Goal: Task Accomplishment & Management: Complete application form

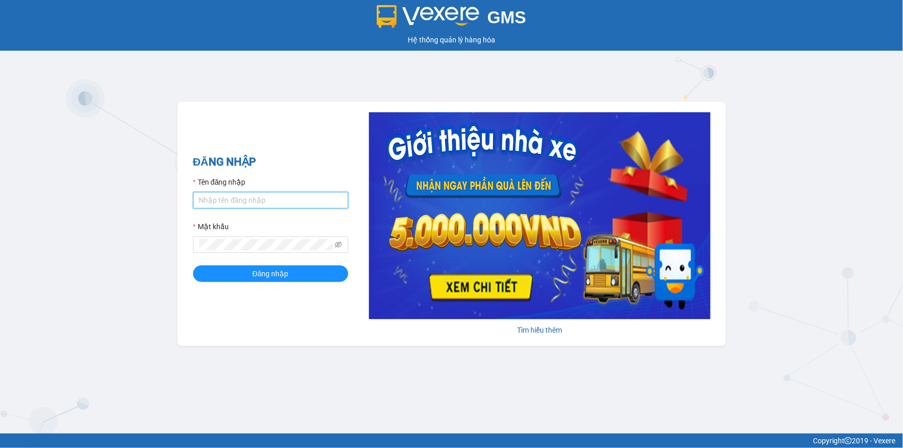
click at [253, 203] on input "Tên đăng nhập" at bounding box center [270, 200] width 155 height 17
type input "khue123.quythao"
click at [193, 266] on button "Đăng nhập" at bounding box center [270, 274] width 155 height 17
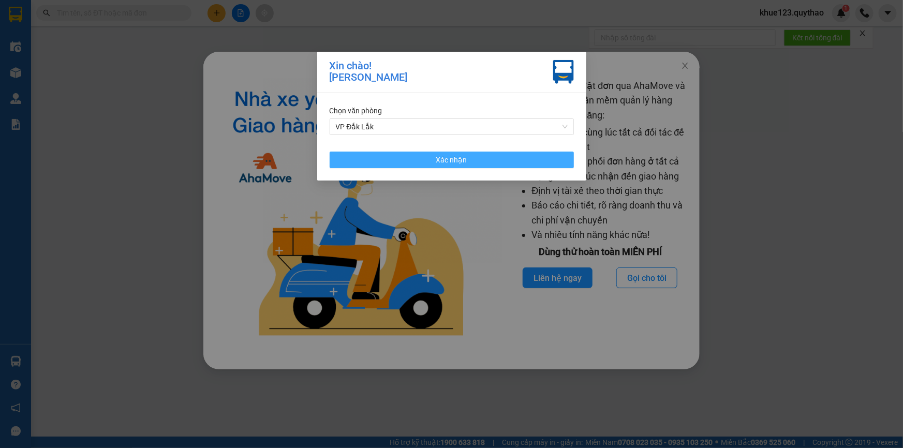
click at [382, 157] on button "Xác nhận" at bounding box center [452, 160] width 244 height 17
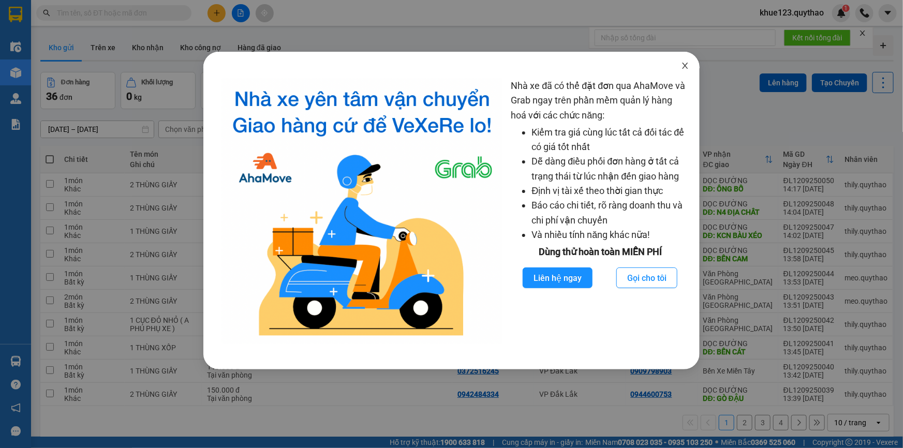
click at [684, 63] on icon "close" at bounding box center [685, 66] width 8 height 8
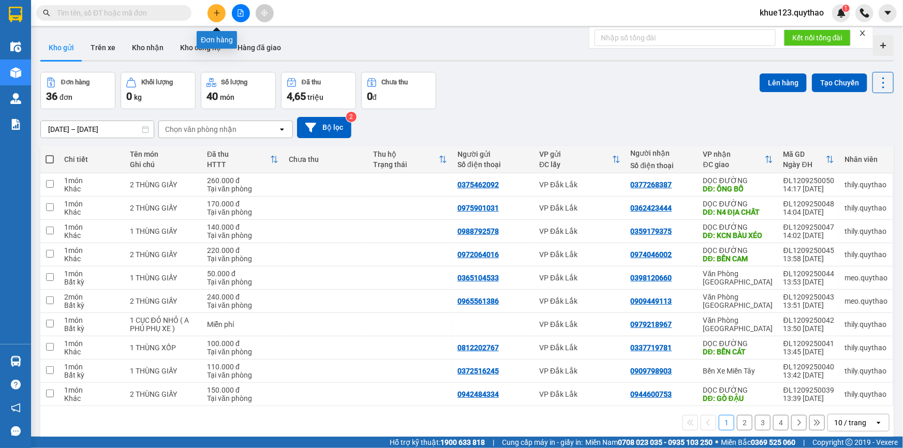
click at [213, 14] on icon "plus" at bounding box center [216, 12] width 7 height 7
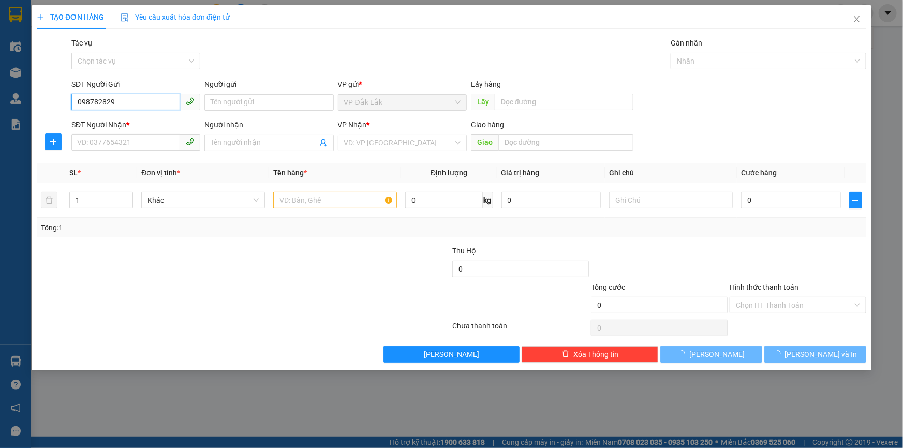
type input "0987828295"
click at [99, 121] on div "0987828295" at bounding box center [136, 122] width 116 height 11
type input "0336136985"
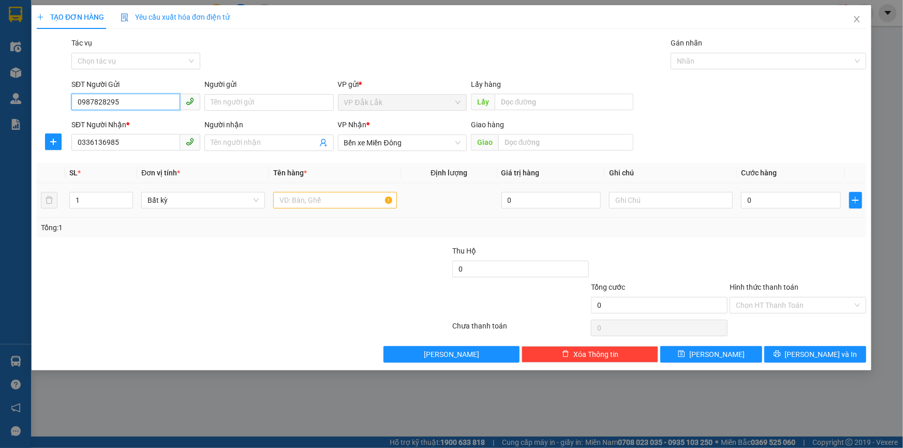
type input "0987828295"
click at [317, 202] on input "text" at bounding box center [335, 200] width 124 height 17
type input "1 THÙNG XỐP"
click at [768, 198] on input "0" at bounding box center [791, 200] width 100 height 17
type input "1"
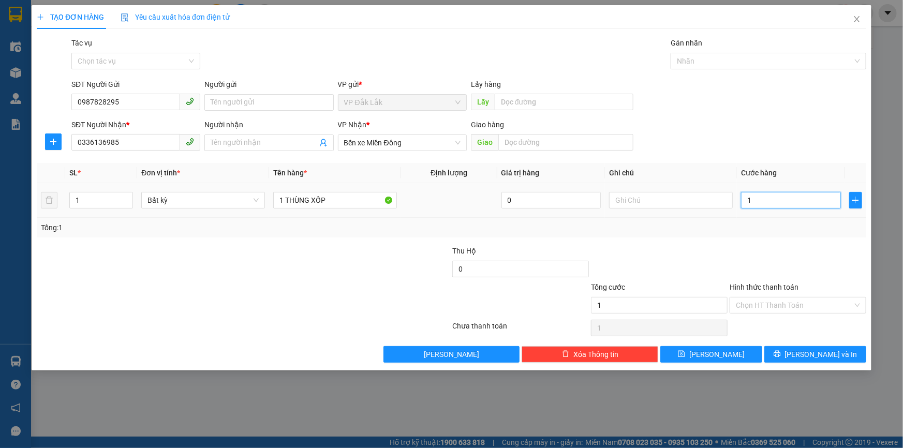
type input "1"
type input "0"
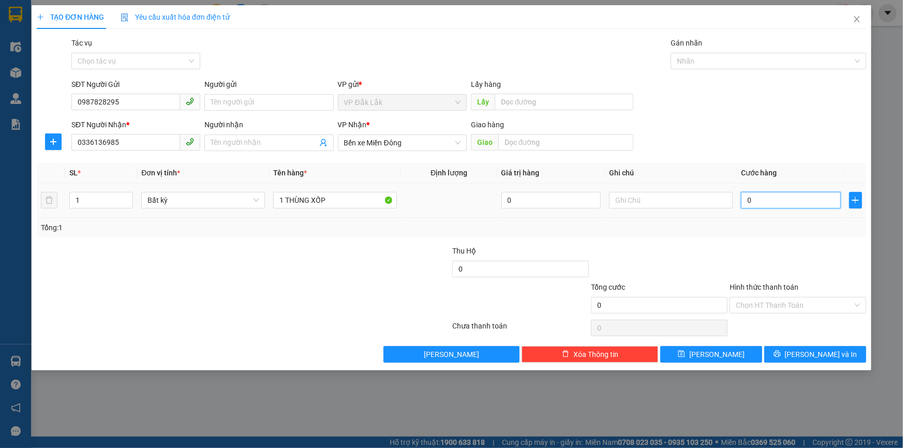
type input "05"
type input "5"
type input "050"
type input "50"
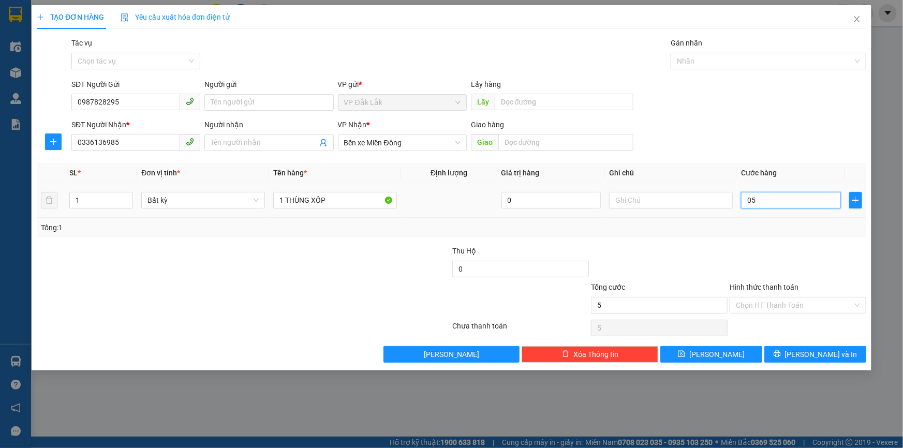
type input "50"
type input "0.500"
type input "500"
type input "05.000"
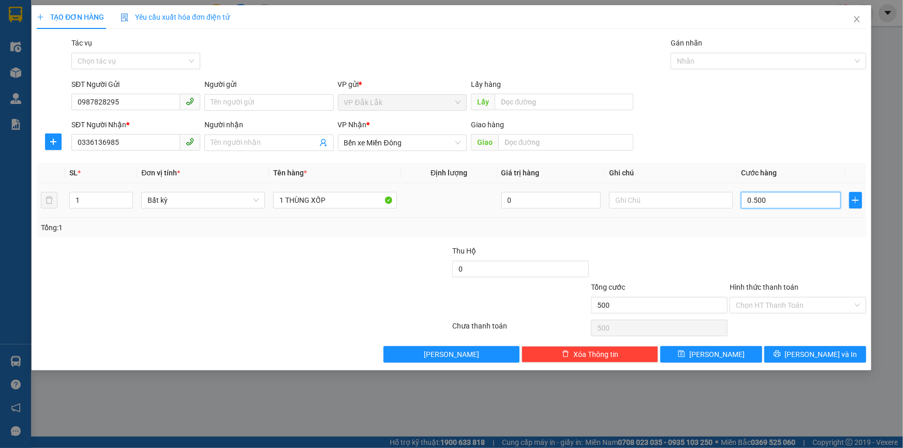
type input "5.000"
type input "050.000"
type input "50.000"
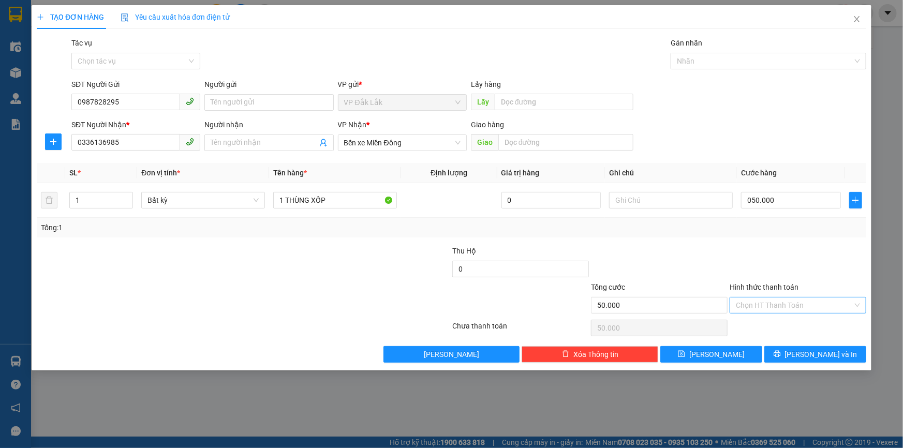
type input "50.000"
click at [754, 307] on input "Hình thức thanh toán" at bounding box center [794, 306] width 117 height 16
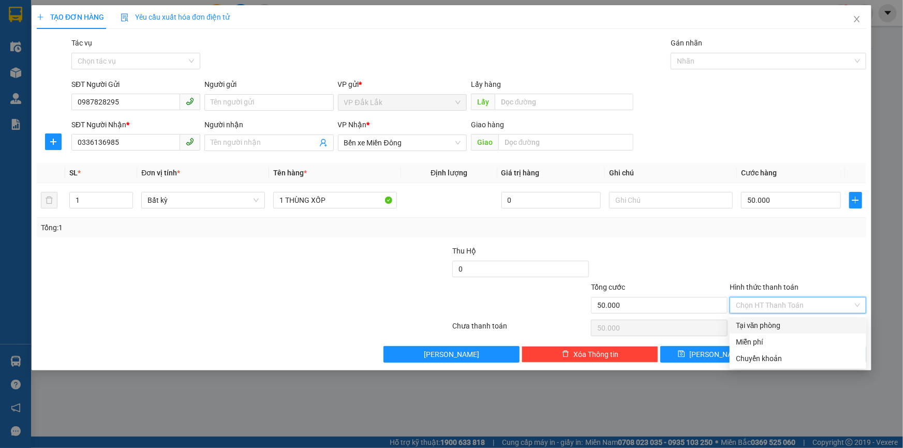
click at [758, 329] on div "Tại văn phòng" at bounding box center [798, 325] width 124 height 11
type input "0"
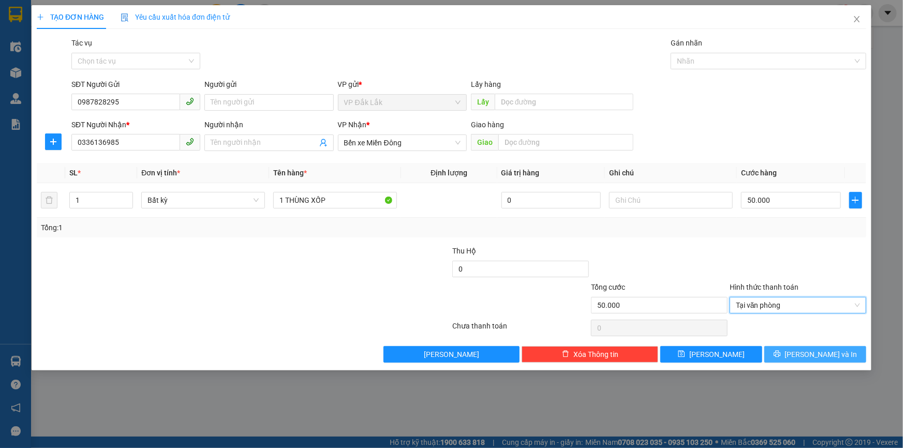
click at [804, 353] on button "Lưu và In" at bounding box center [815, 354] width 102 height 17
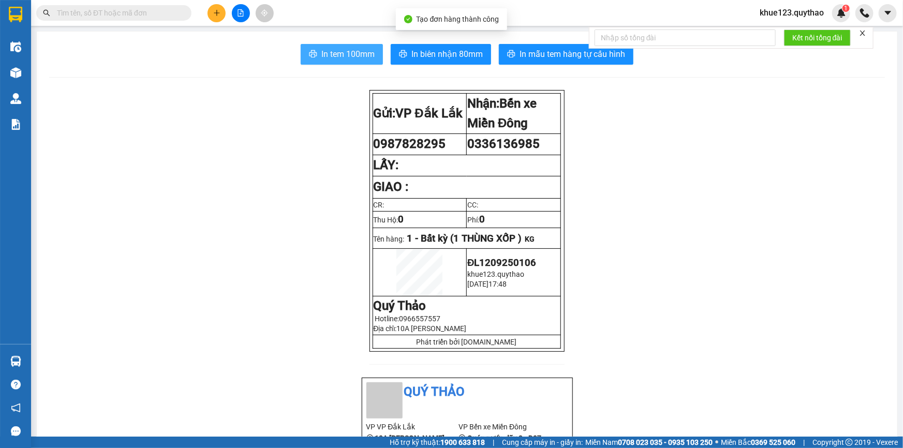
click at [333, 53] on span "In tem 100mm" at bounding box center [347, 54] width 53 height 13
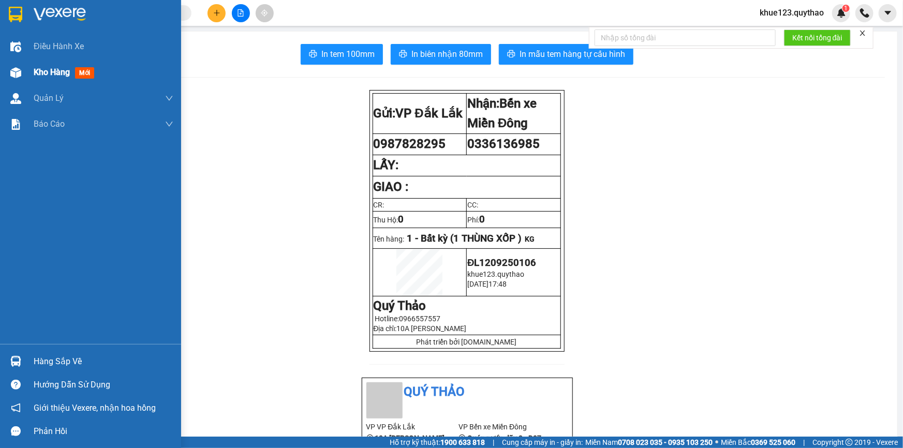
click at [10, 83] on div "Kho hàng mới" at bounding box center [90, 73] width 181 height 26
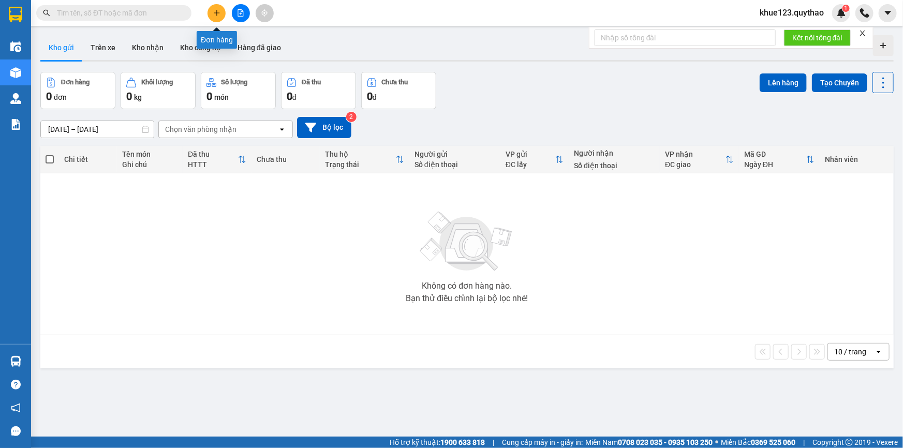
click at [218, 13] on icon "plus" at bounding box center [216, 12] width 7 height 7
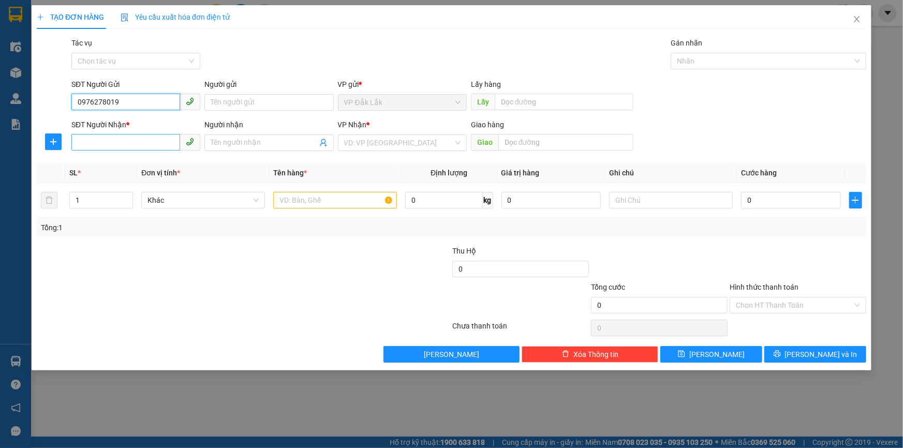
type input "0976278019"
click at [109, 148] on input "SĐT Người Nhận *" at bounding box center [125, 142] width 109 height 17
type input "0867824130"
click at [361, 142] on input "search" at bounding box center [398, 143] width 109 height 16
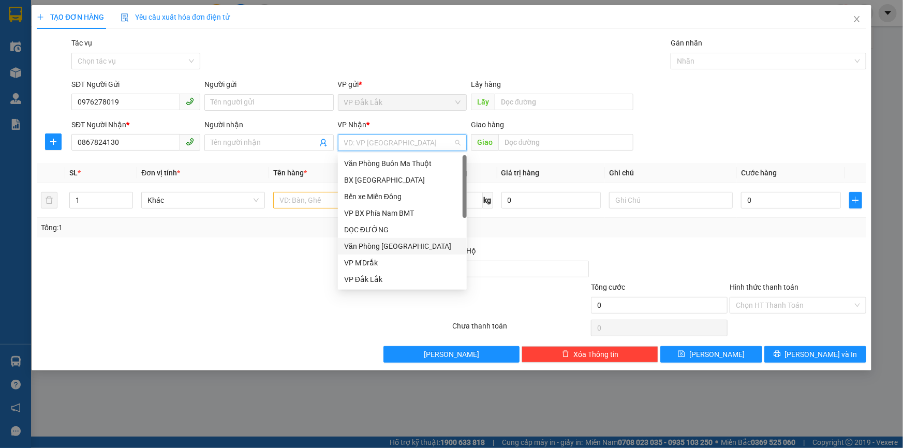
drag, startPoint x: 370, startPoint y: 244, endPoint x: 371, endPoint y: 228, distance: 16.1
click at [372, 244] on div "Văn Phòng Tân Phú" at bounding box center [402, 246] width 116 height 11
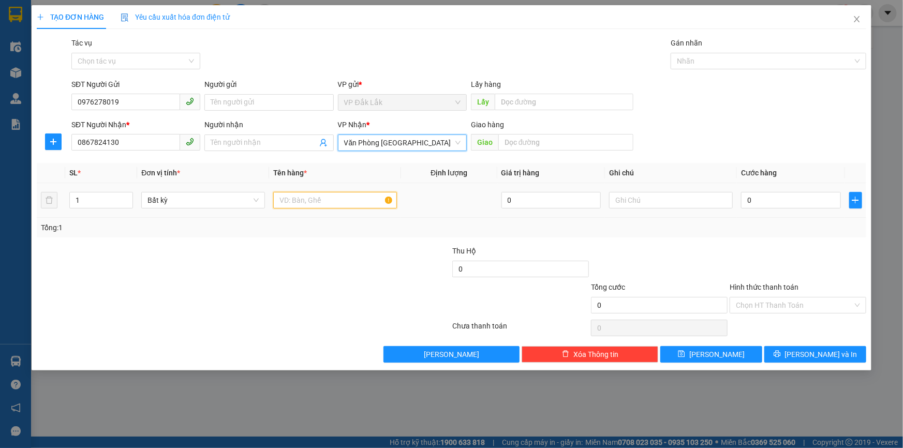
click at [289, 203] on input "text" at bounding box center [335, 200] width 124 height 17
type input "1 THÙNG GIẤY"
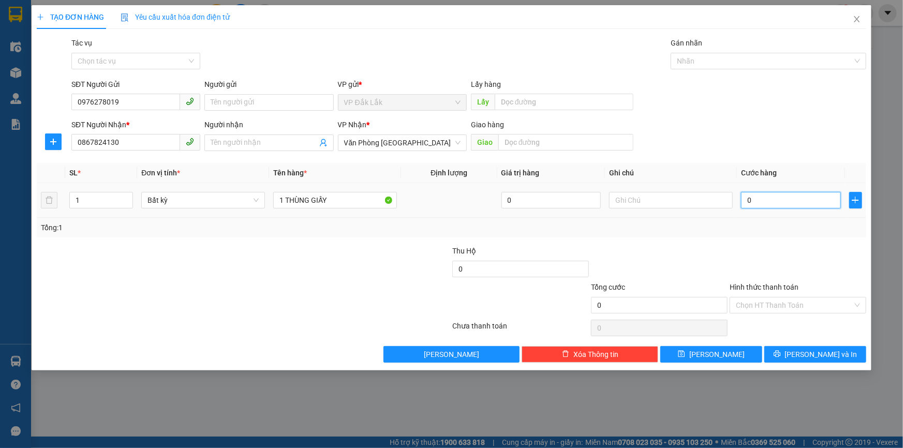
click at [792, 204] on input "0" at bounding box center [791, 200] width 100 height 17
type input "1"
type input "12"
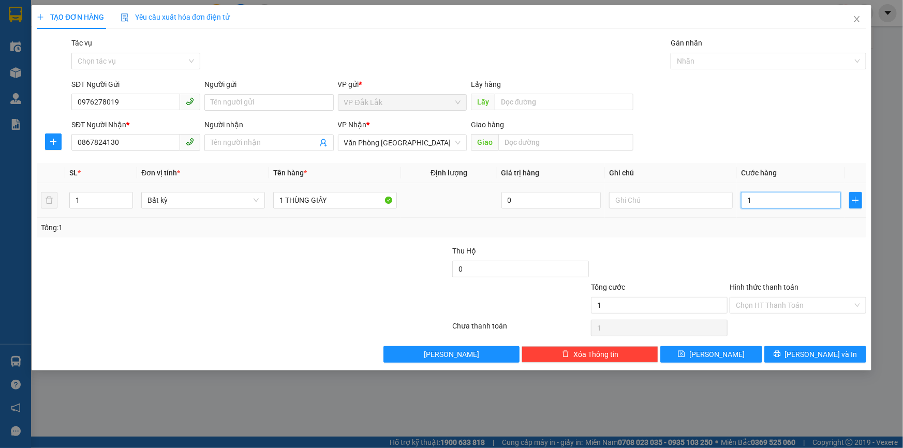
type input "12"
type input "120"
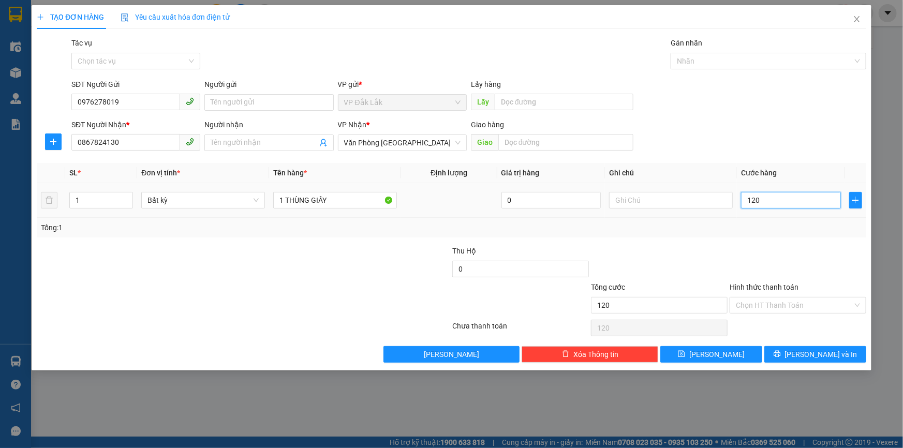
type input "1.200"
type input "12.000"
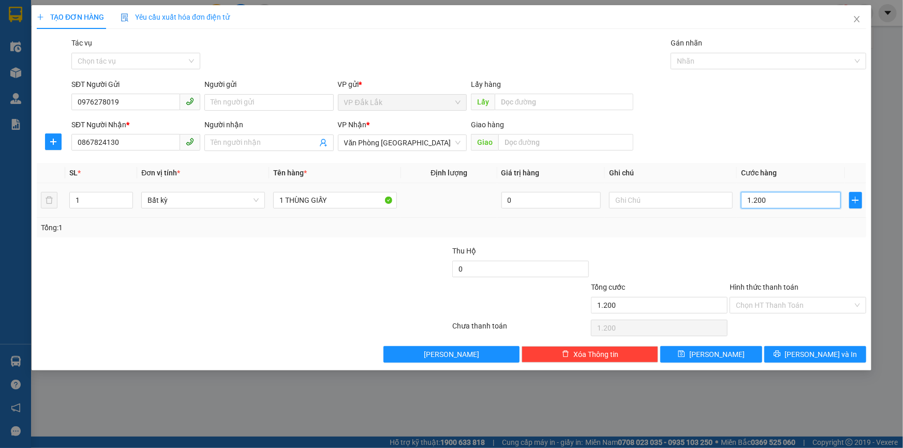
type input "12.000"
type input "120.000"
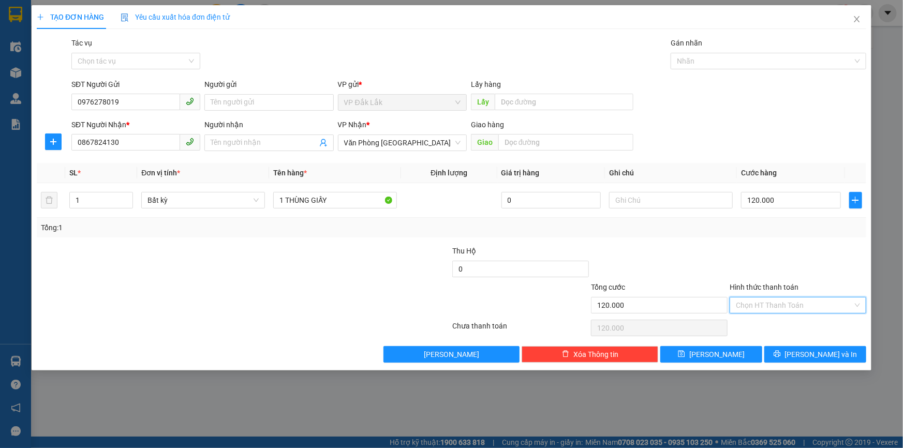
click at [777, 305] on input "Hình thức thanh toán" at bounding box center [794, 306] width 117 height 16
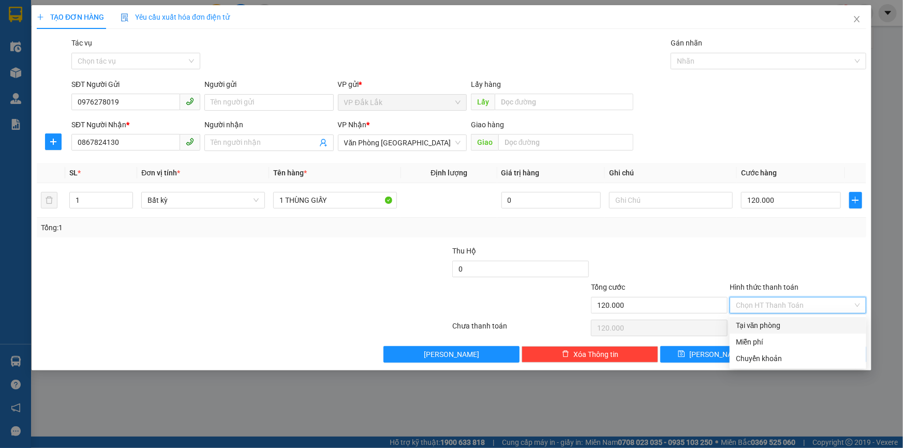
click at [765, 328] on div "Tại văn phòng" at bounding box center [798, 325] width 124 height 11
type input "0"
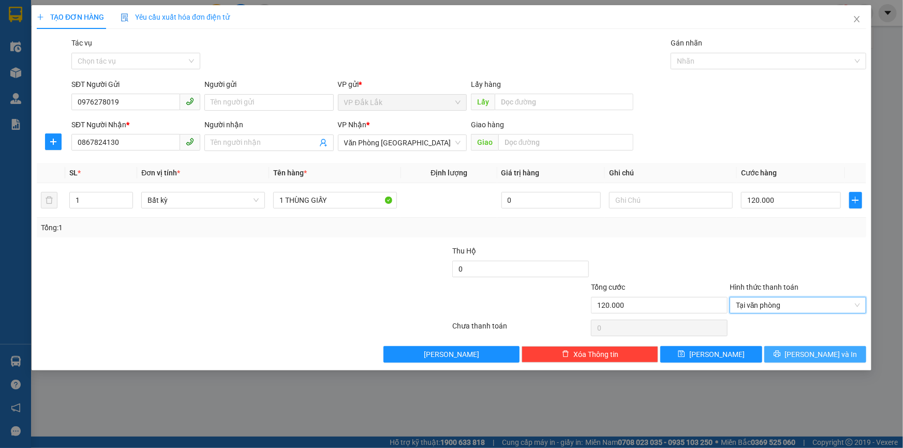
click at [808, 352] on span "Lưu và In" at bounding box center [821, 354] width 72 height 11
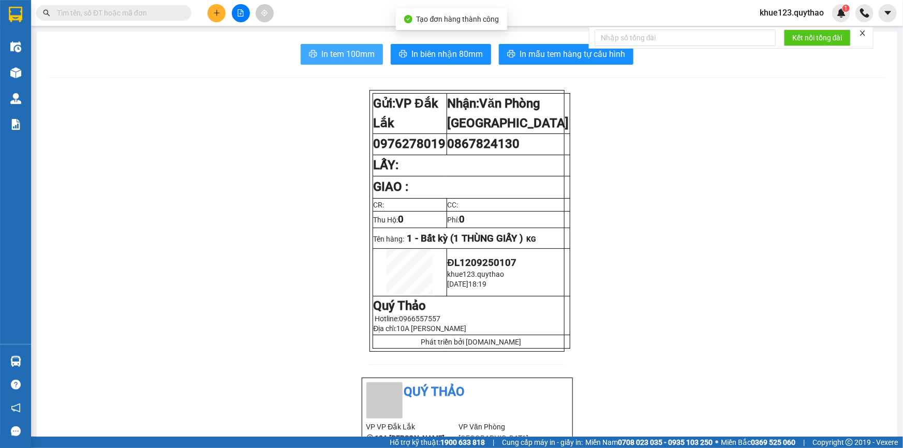
click at [331, 57] on span "In tem 100mm" at bounding box center [347, 54] width 53 height 13
click at [218, 15] on icon "plus" at bounding box center [216, 12] width 7 height 7
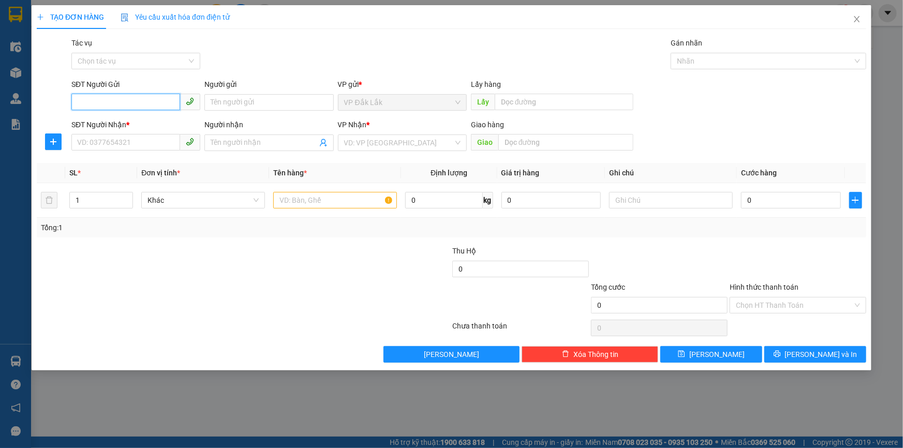
click at [136, 100] on input "SĐT Người Gửi" at bounding box center [125, 102] width 109 height 17
type input "0982485709"
click at [129, 145] on input "SĐT Người Nhận *" at bounding box center [125, 142] width 109 height 17
drag, startPoint x: 121, startPoint y: 97, endPoint x: 9, endPoint y: 96, distance: 111.8
click at [9, 96] on div "TẠO ĐƠN HÀNG Yêu cầu xuất hóa đơn điện tử Transit Pickup Surcharge Ids Transit …" at bounding box center [451, 224] width 903 height 448
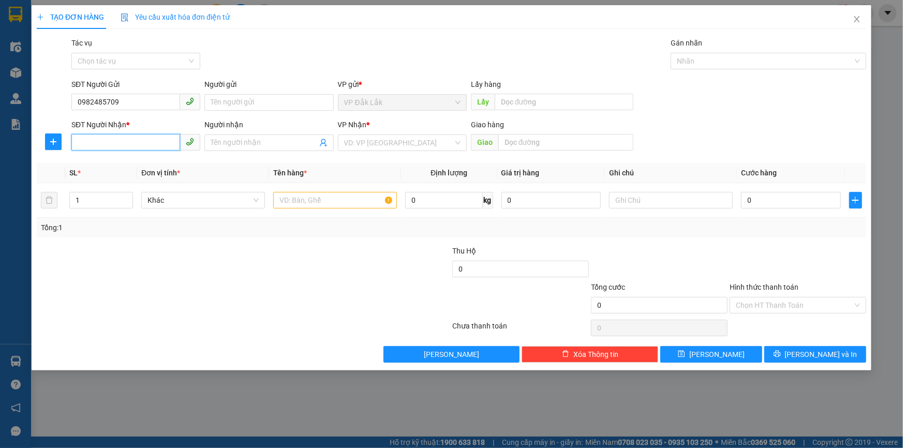
click at [119, 140] on input "SĐT Người Nhận *" at bounding box center [125, 142] width 109 height 17
paste input "0982485709"
type input "0982485709"
click at [118, 99] on input "0982485709" at bounding box center [125, 102] width 109 height 17
drag, startPoint x: 124, startPoint y: 100, endPoint x: 0, endPoint y: 91, distance: 124.0
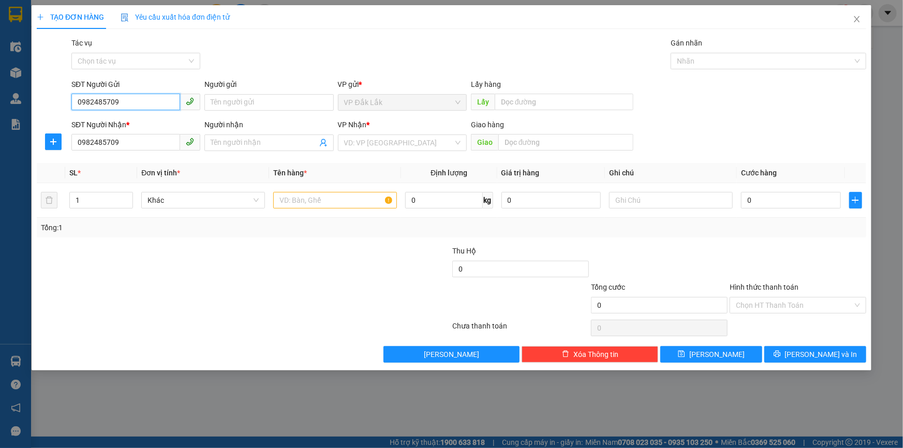
click at [0, 92] on div "TẠO ĐƠN HÀNG Yêu cầu xuất hóa đơn điện tử Transit Pickup Surcharge Ids Transit …" at bounding box center [451, 224] width 903 height 448
click at [387, 145] on input "search" at bounding box center [398, 143] width 109 height 16
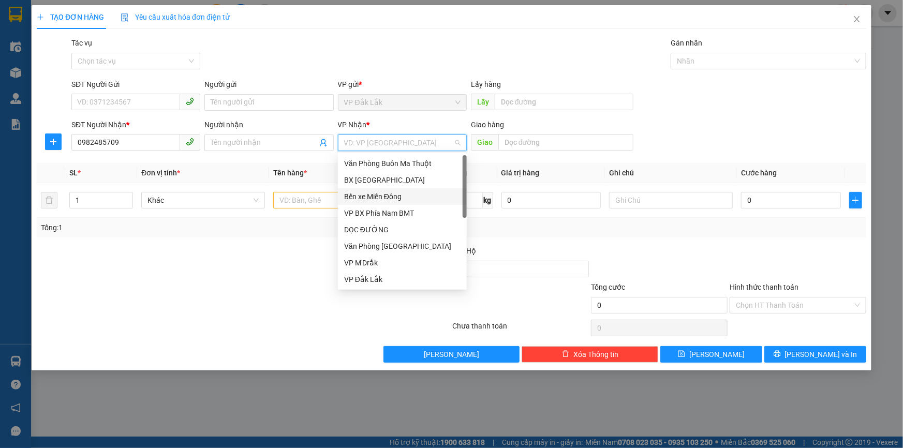
click at [380, 198] on div "Bến xe Miền Đông" at bounding box center [402, 196] width 116 height 11
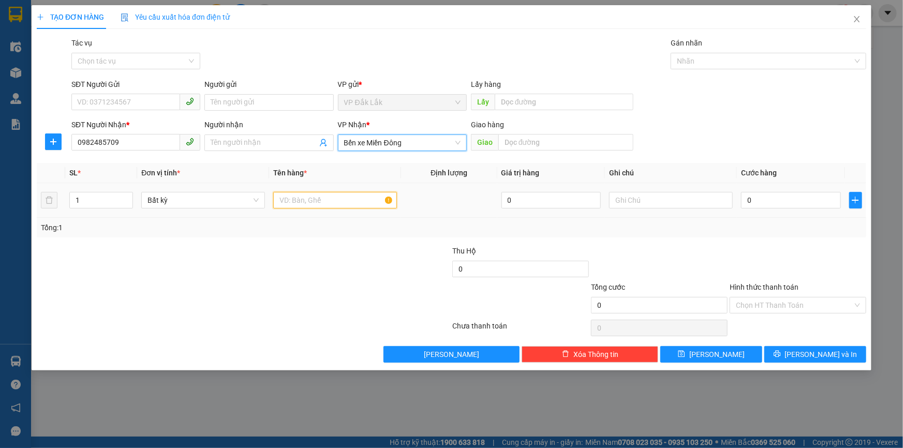
click at [292, 200] on input "text" at bounding box center [335, 200] width 124 height 17
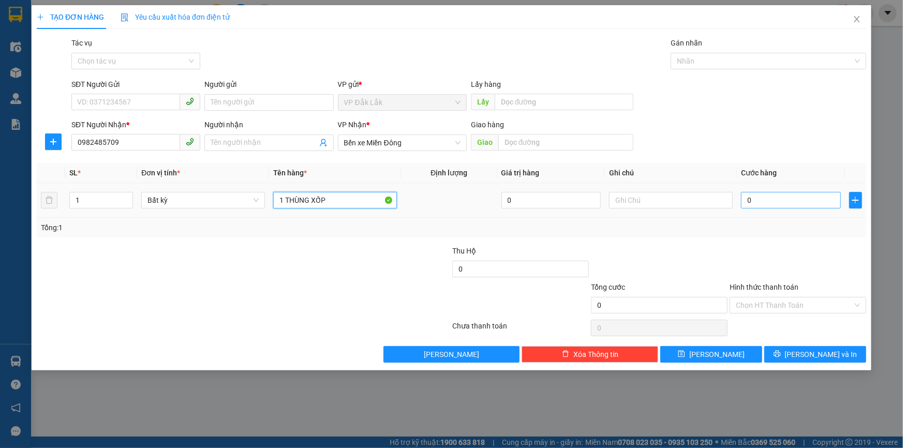
type input "1 THÙNG XỐP"
click at [808, 201] on input "0" at bounding box center [791, 200] width 100 height 17
type input "7"
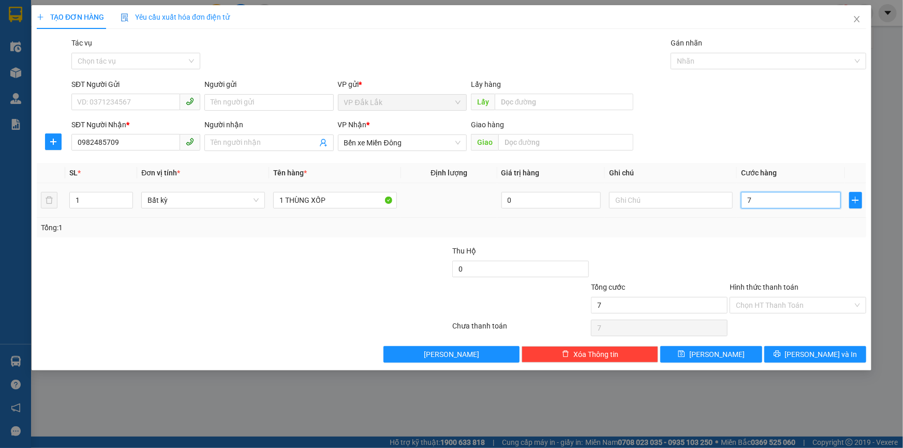
type input "70"
type input "700"
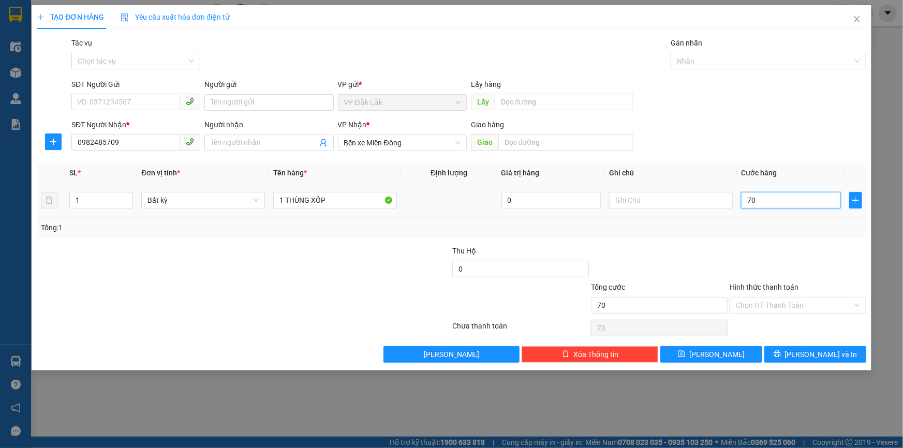
type input "700"
type input "7.000"
type input "70.000"
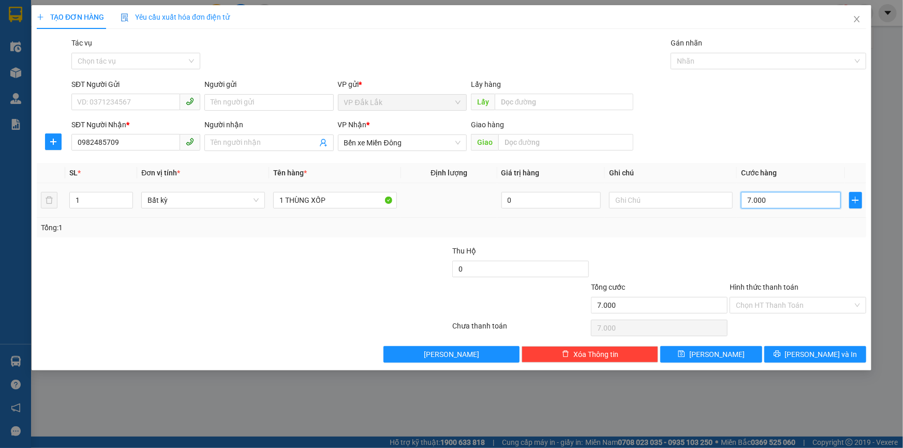
type input "70.000"
click at [803, 362] on button "Lưu và In" at bounding box center [815, 354] width 102 height 17
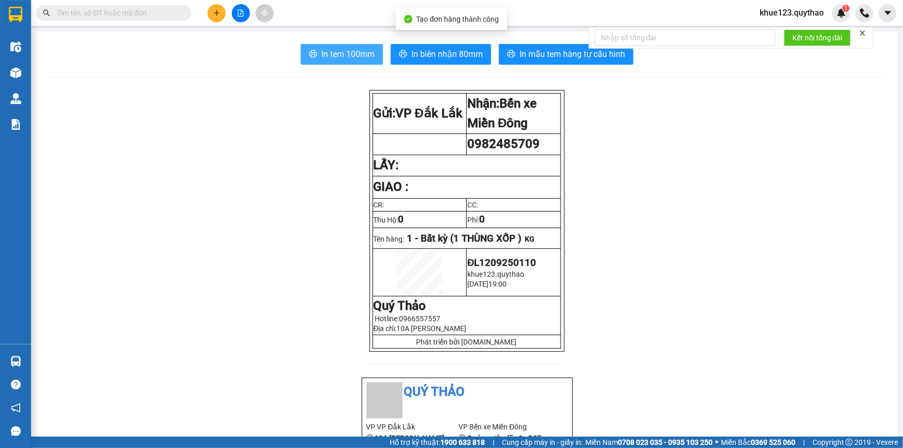
click at [356, 50] on span "In tem 100mm" at bounding box center [347, 54] width 53 height 13
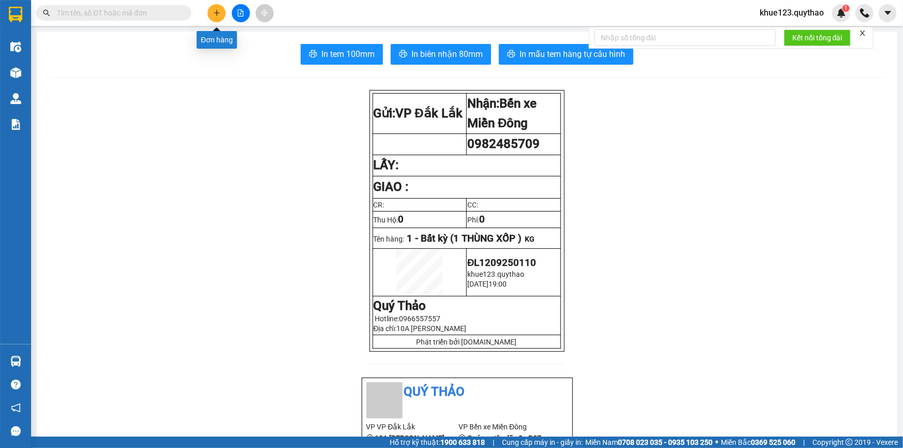
click at [218, 12] on icon "plus" at bounding box center [216, 12] width 7 height 7
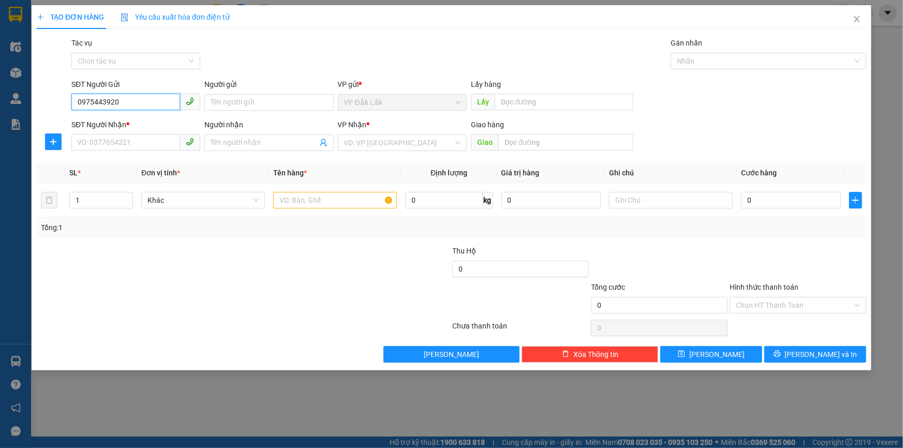
drag, startPoint x: 134, startPoint y: 101, endPoint x: 0, endPoint y: 91, distance: 133.9
click at [0, 91] on div "TẠO ĐƠN HÀNG Yêu cầu xuất hóa đơn điện tử Transit Pickup Surcharge Ids Transit …" at bounding box center [451, 224] width 903 height 448
type input "0975443920"
click at [125, 145] on input "SĐT Người Nhận *" at bounding box center [125, 142] width 109 height 17
paste input "0975443920"
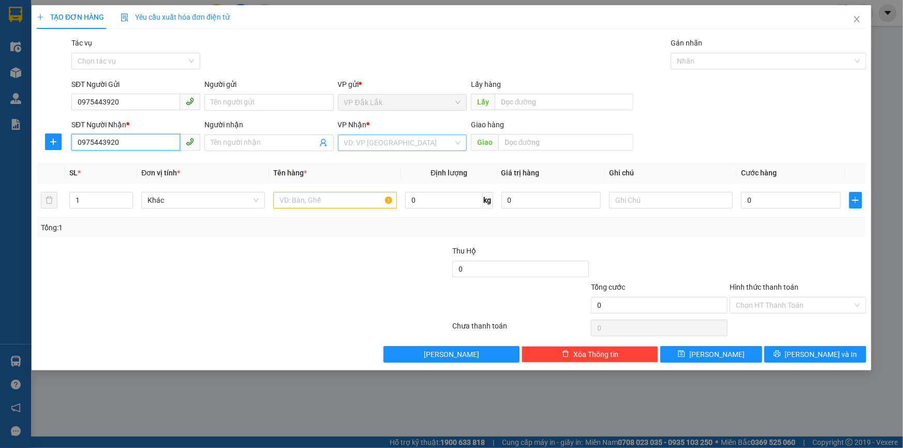
type input "0975443920"
click at [357, 145] on input "search" at bounding box center [398, 143] width 109 height 16
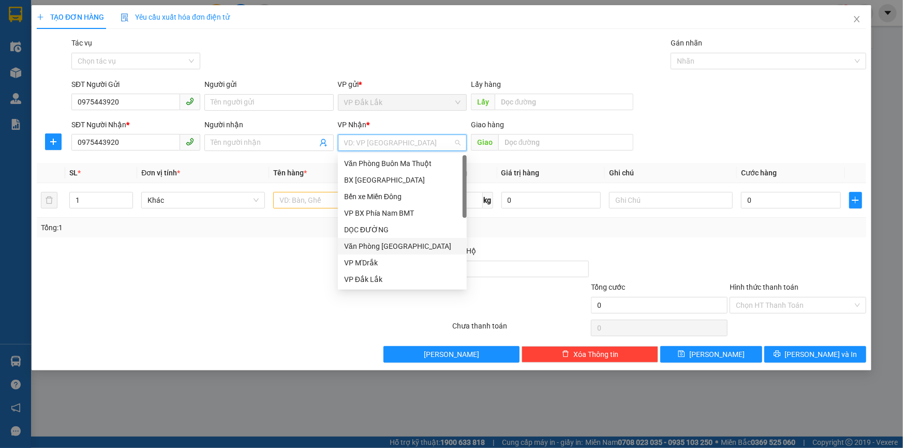
scroll to position [94, 0]
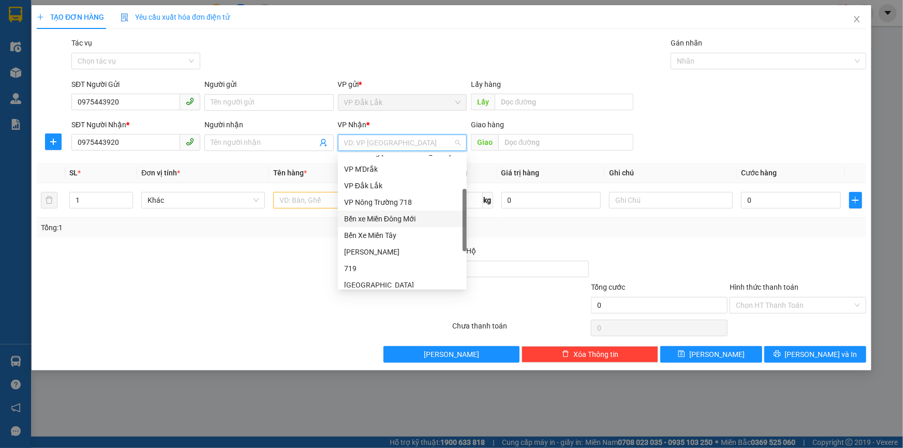
click at [397, 222] on div "Bến xe Miền Đông Mới" at bounding box center [402, 218] width 116 height 11
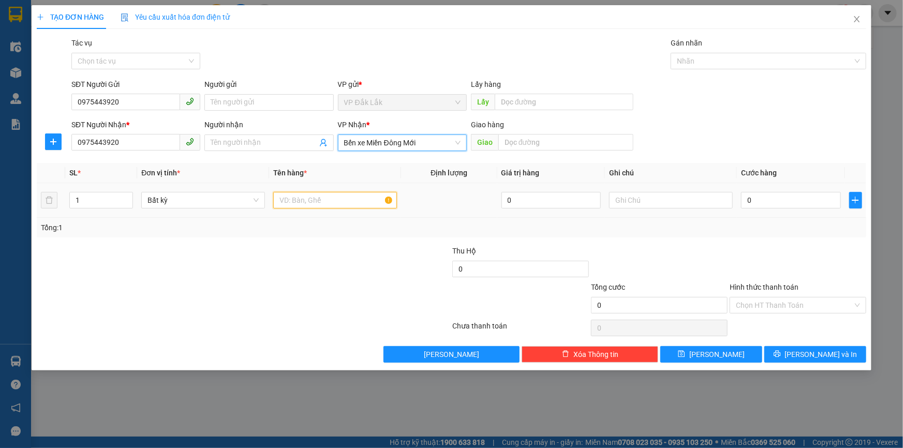
click at [311, 195] on input "text" at bounding box center [335, 200] width 124 height 17
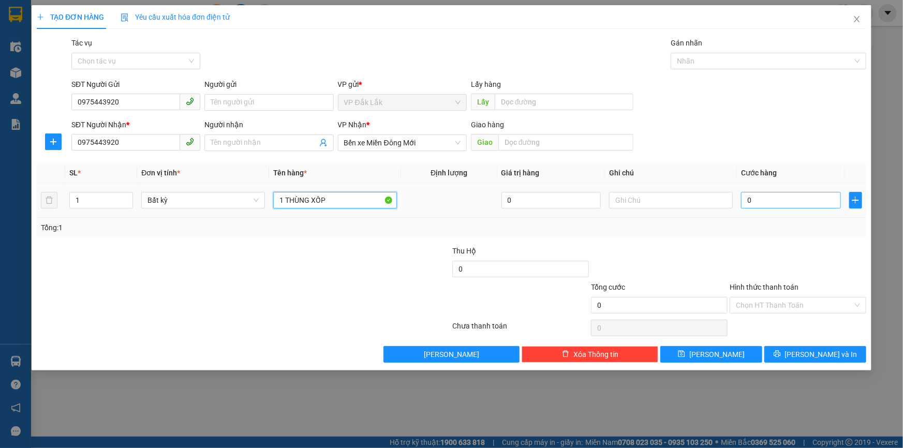
type input "1 THÙNG XỐP"
click at [813, 205] on input "0" at bounding box center [791, 200] width 100 height 17
type input "7"
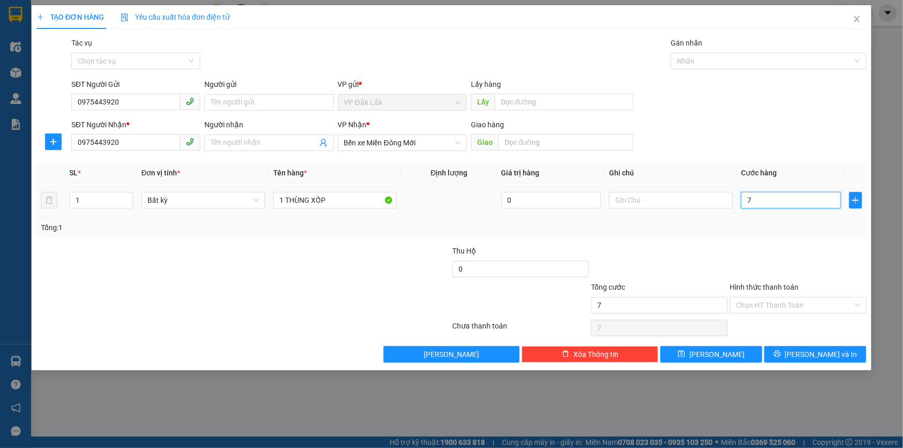
type input "70"
type input "700"
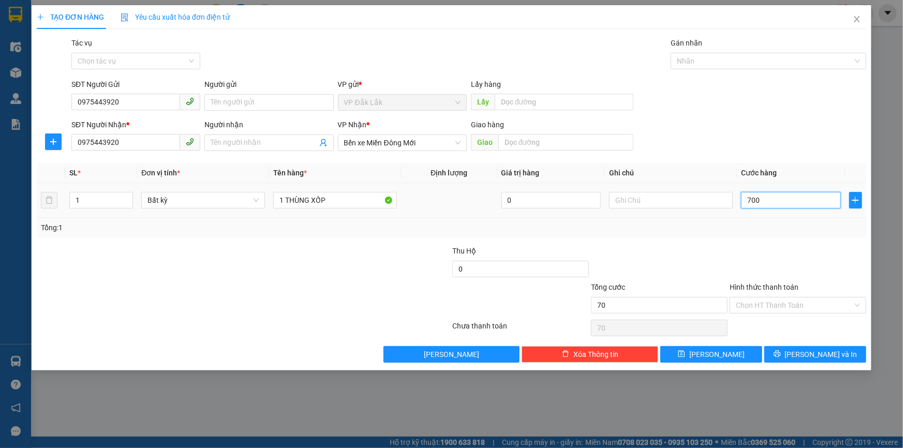
type input "700"
type input "7.000"
type input "70.000"
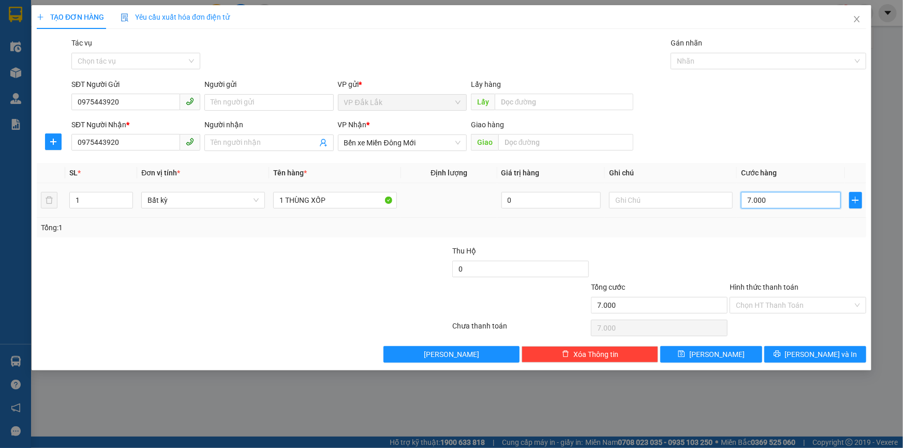
type input "70.000"
click at [777, 299] on input "Hình thức thanh toán" at bounding box center [794, 306] width 117 height 16
drag, startPoint x: 804, startPoint y: 253, endPoint x: 805, endPoint y: 317, distance: 64.2
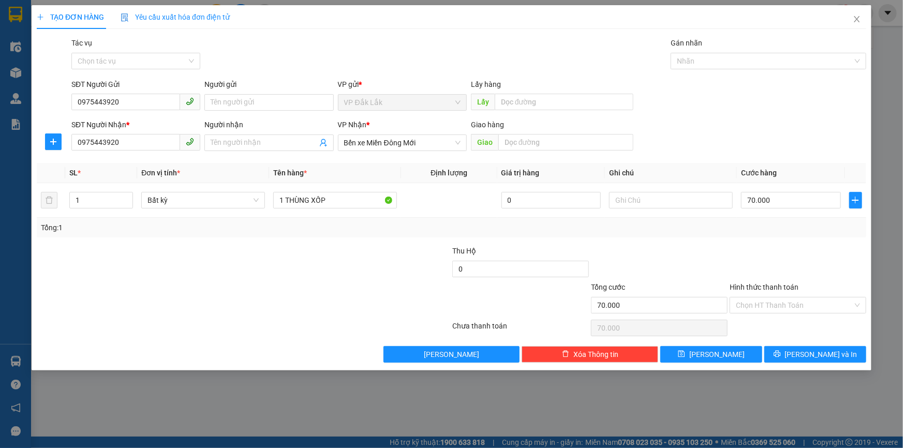
click at [805, 254] on div at bounding box center [798, 263] width 139 height 36
click at [819, 357] on span "Lưu và In" at bounding box center [821, 354] width 72 height 11
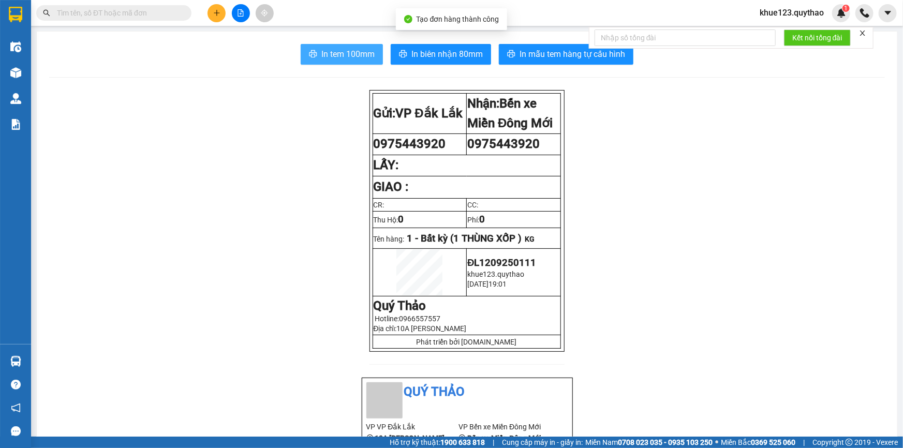
click at [357, 52] on span "In tem 100mm" at bounding box center [347, 54] width 53 height 13
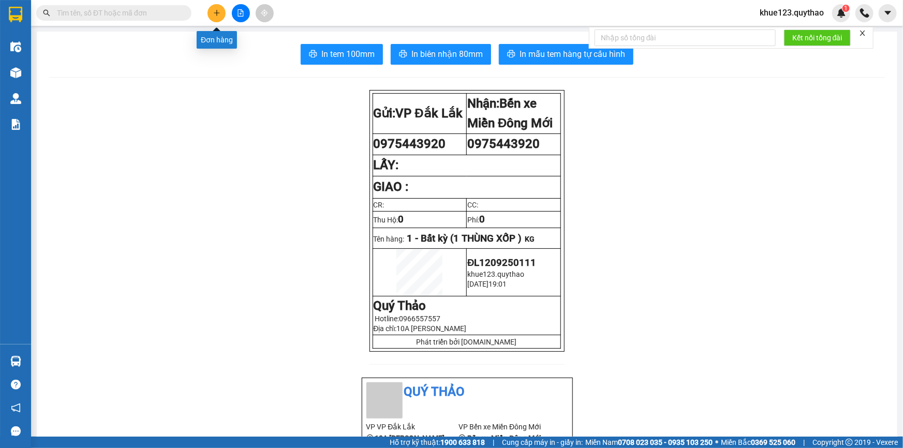
click at [222, 11] on button at bounding box center [217, 13] width 18 height 18
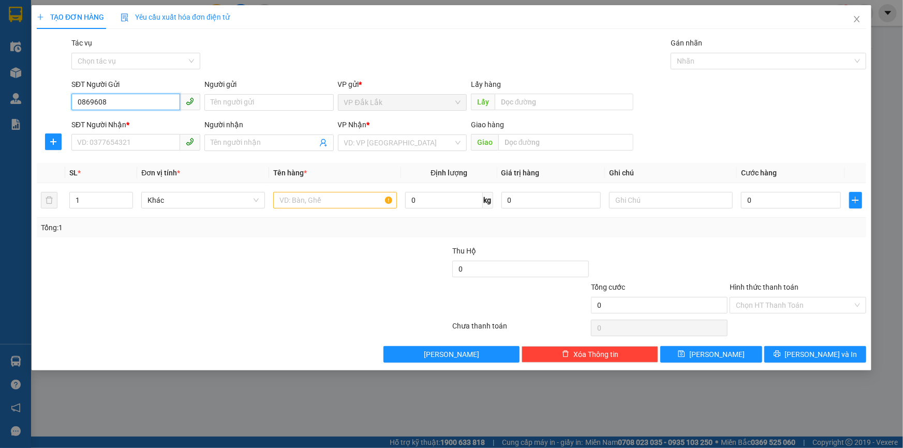
click at [86, 98] on input "0869608" at bounding box center [125, 102] width 109 height 17
click at [119, 124] on div "0369608092" at bounding box center [136, 122] width 116 height 11
type input "0369608092"
type input "0877828668"
type input "0369608092"
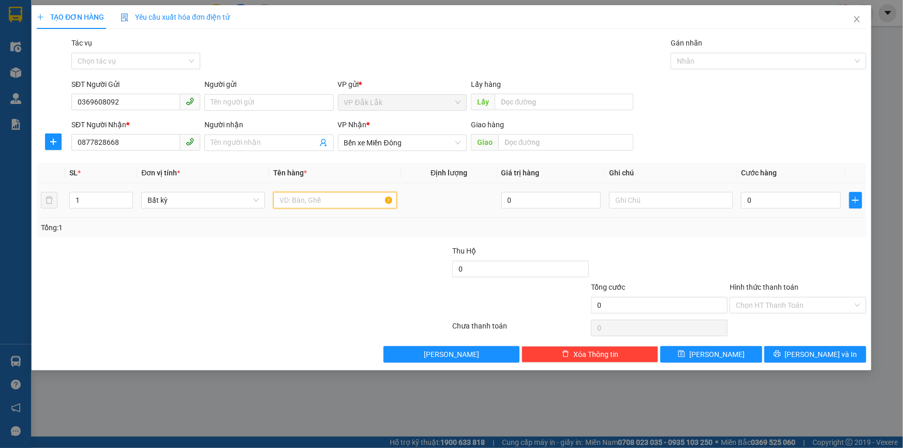
click at [357, 203] on input "text" at bounding box center [335, 200] width 124 height 17
type input "1 HỘP"
click at [796, 193] on input "0" at bounding box center [791, 200] width 100 height 17
type input "3"
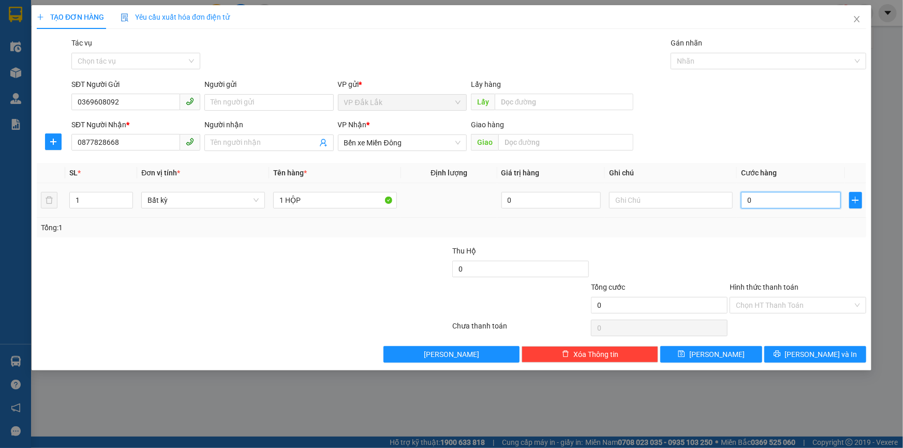
type input "3"
type input "30"
type input "300"
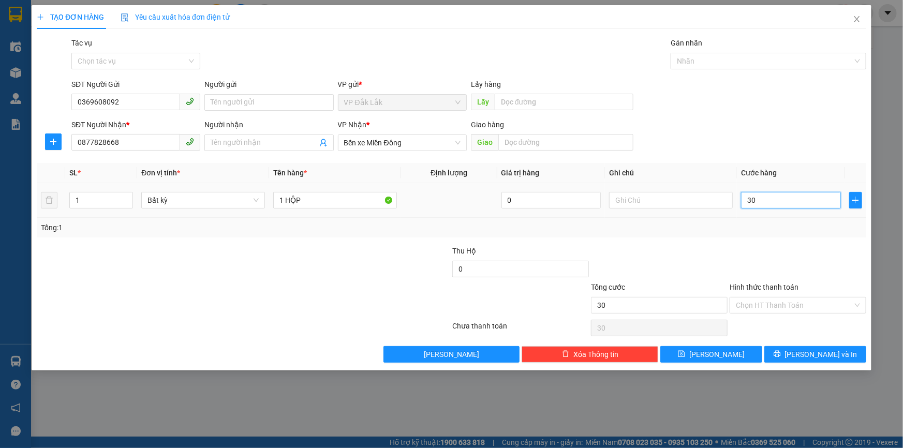
type input "300"
type input "3.000"
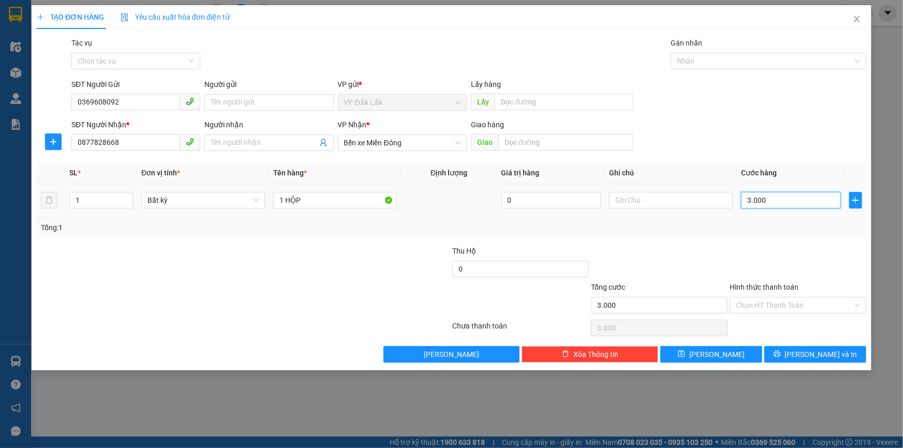
type input "30.000"
click at [774, 305] on input "Hình thức thanh toán" at bounding box center [794, 306] width 117 height 16
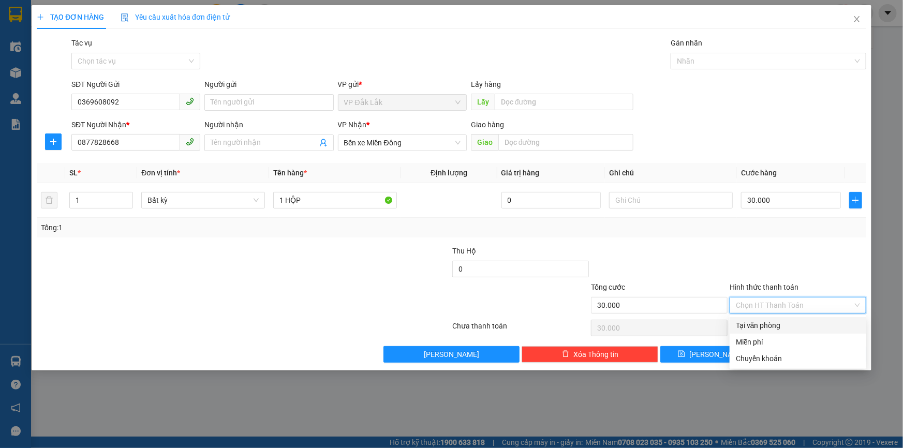
click at [757, 325] on div "Tại văn phòng" at bounding box center [798, 325] width 124 height 11
type input "0"
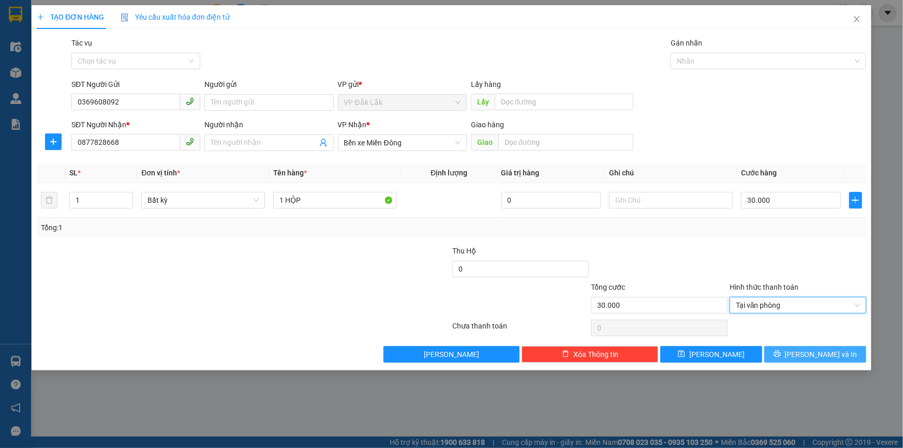
click at [793, 356] on button "Lưu và In" at bounding box center [815, 354] width 102 height 17
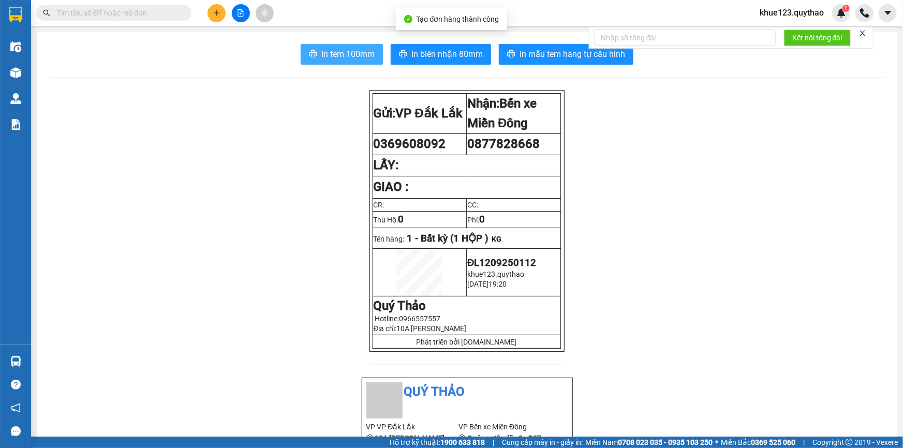
click at [326, 52] on span "In tem 100mm" at bounding box center [347, 54] width 53 height 13
drag, startPoint x: 691, startPoint y: 346, endPoint x: 700, endPoint y: 352, distance: 10.8
